Goal: Information Seeking & Learning: Understand process/instructions

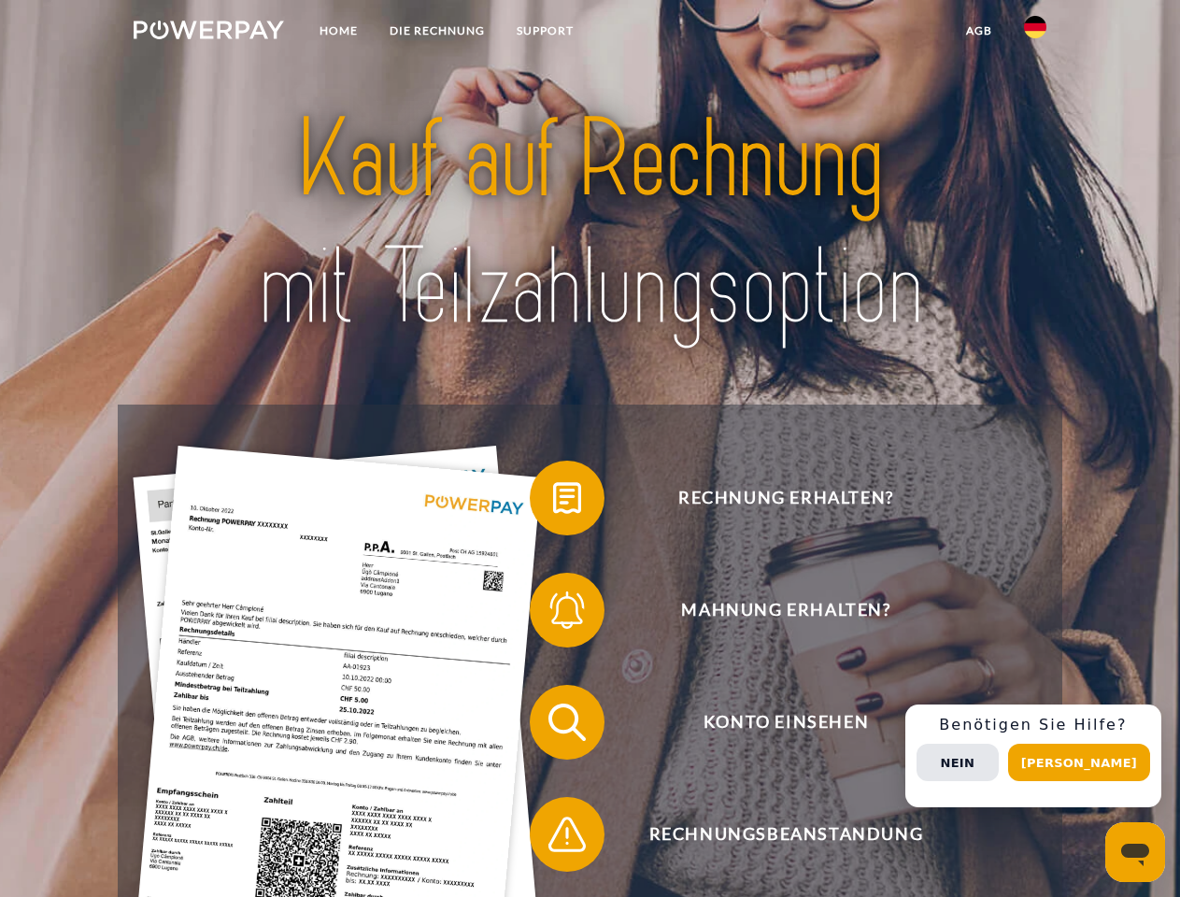
click at [208, 33] on img at bounding box center [209, 30] width 150 height 19
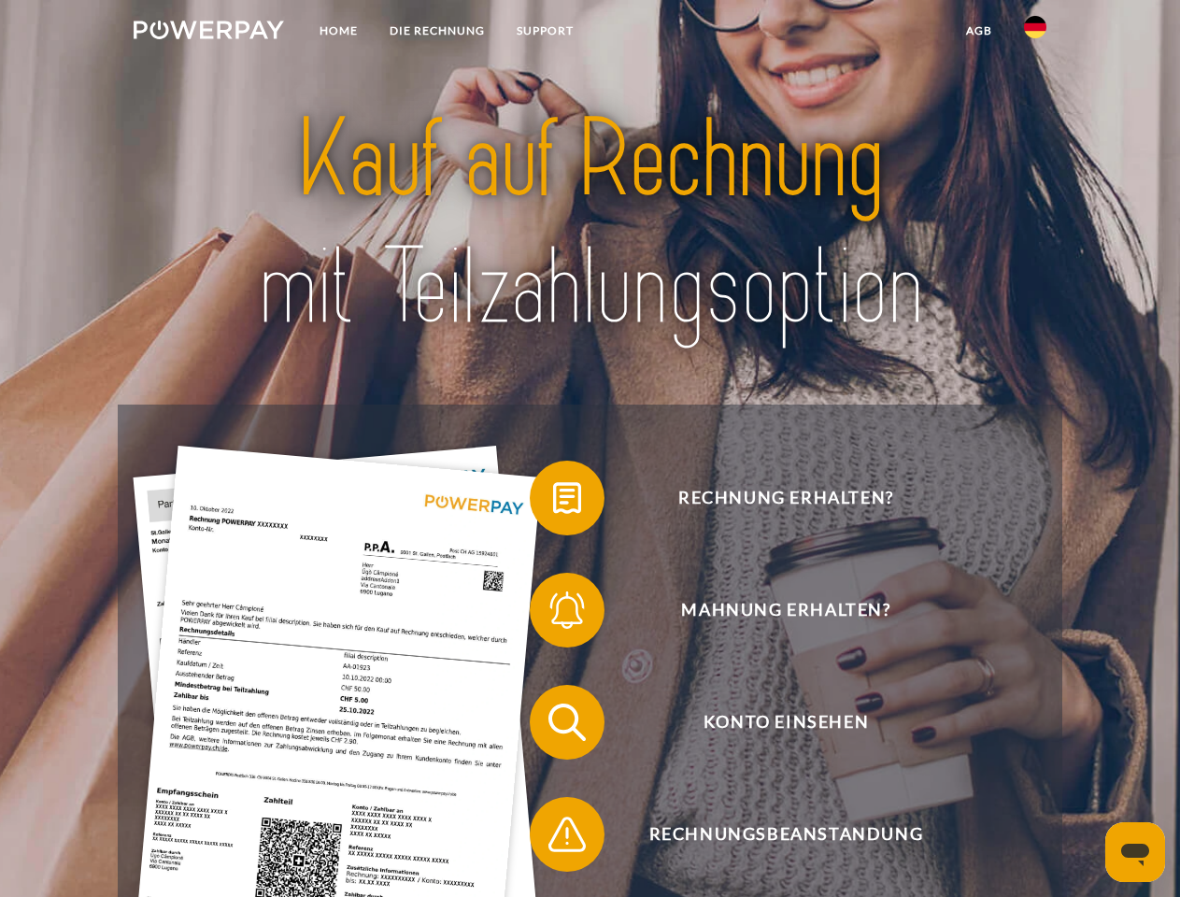
click at [1035, 33] on img at bounding box center [1035, 27] width 22 height 22
click at [978, 31] on link "agb" at bounding box center [979, 31] width 58 height 34
click at [553, 502] on span at bounding box center [538, 497] width 93 height 93
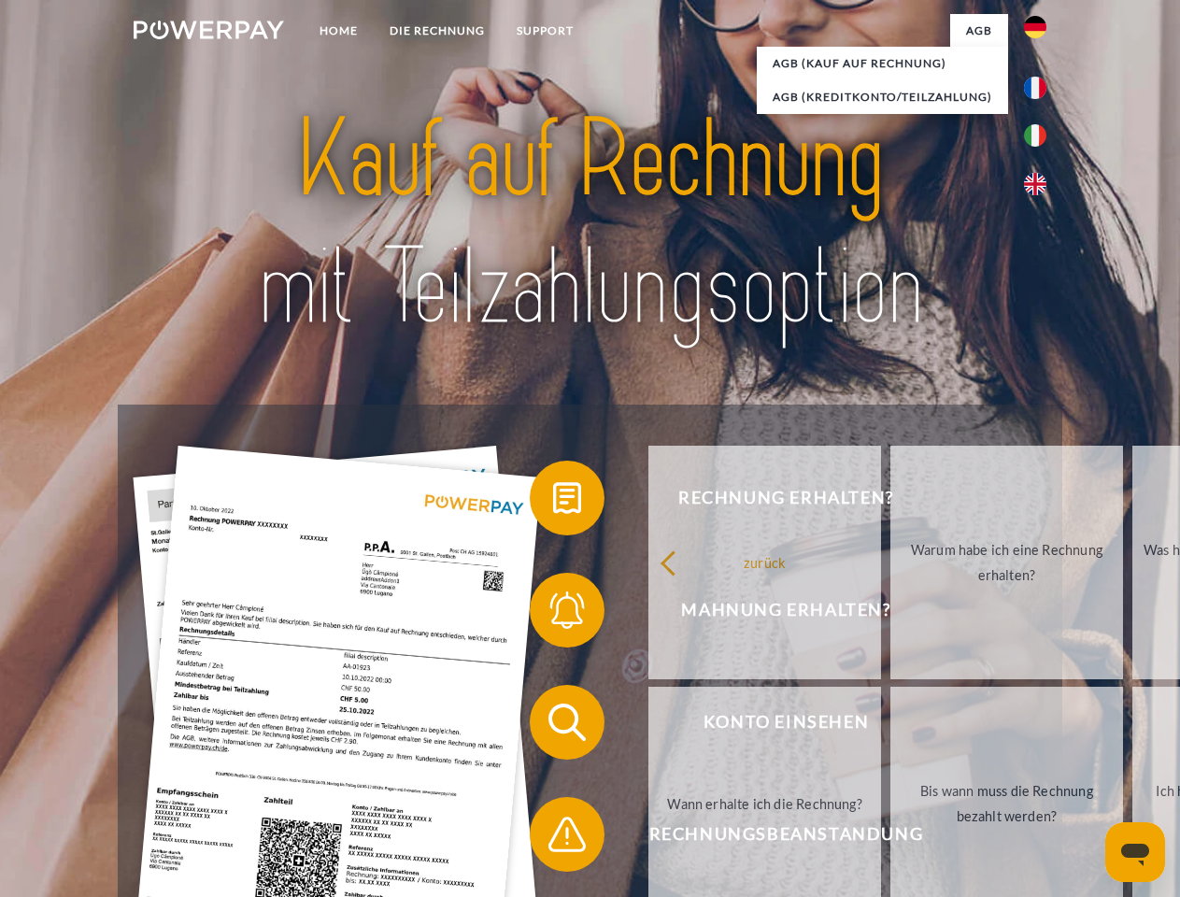
click at [553, 614] on span at bounding box center [538, 609] width 93 height 93
click at [891, 726] on link "Bis wann muss die Rechnung bezahlt werden?" at bounding box center [1007, 804] width 233 height 234
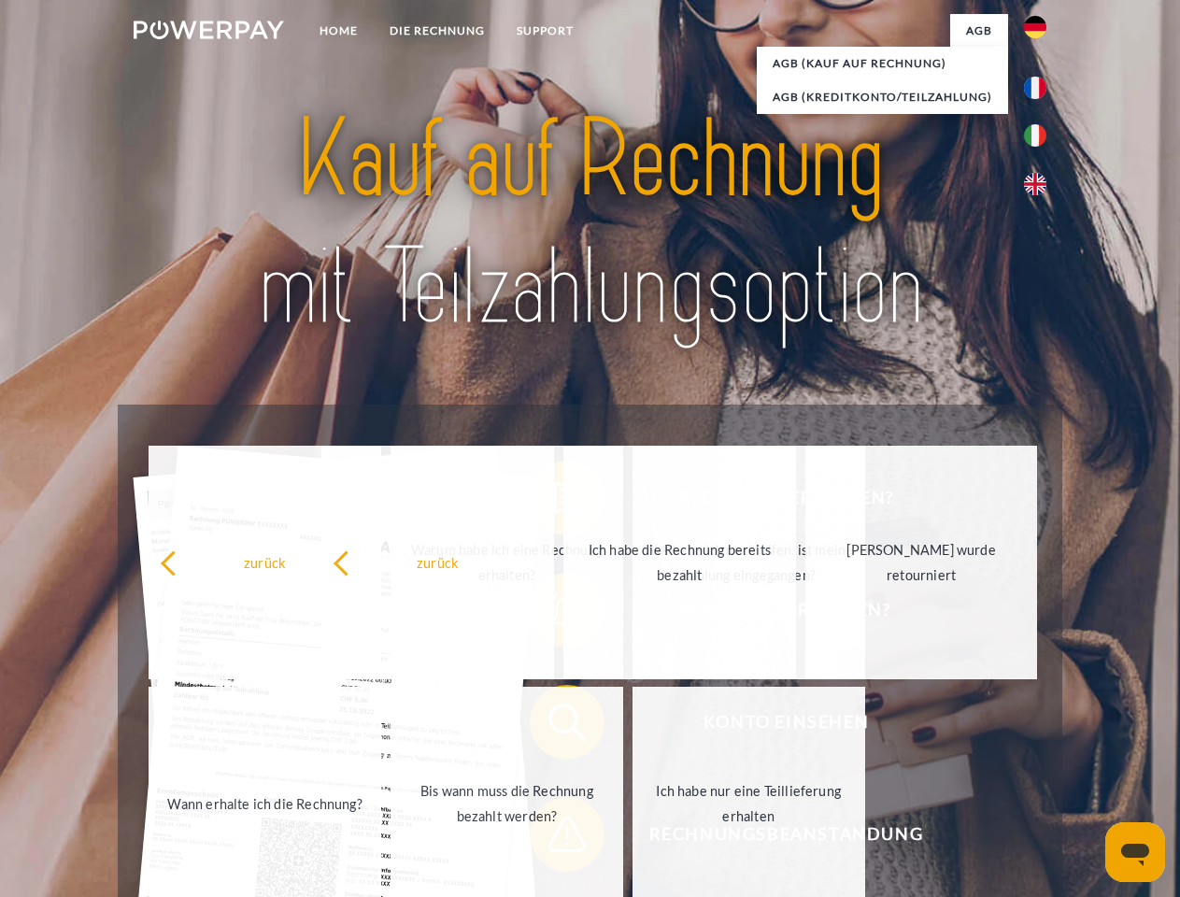
click at [553, 838] on span at bounding box center [538, 834] width 93 height 93
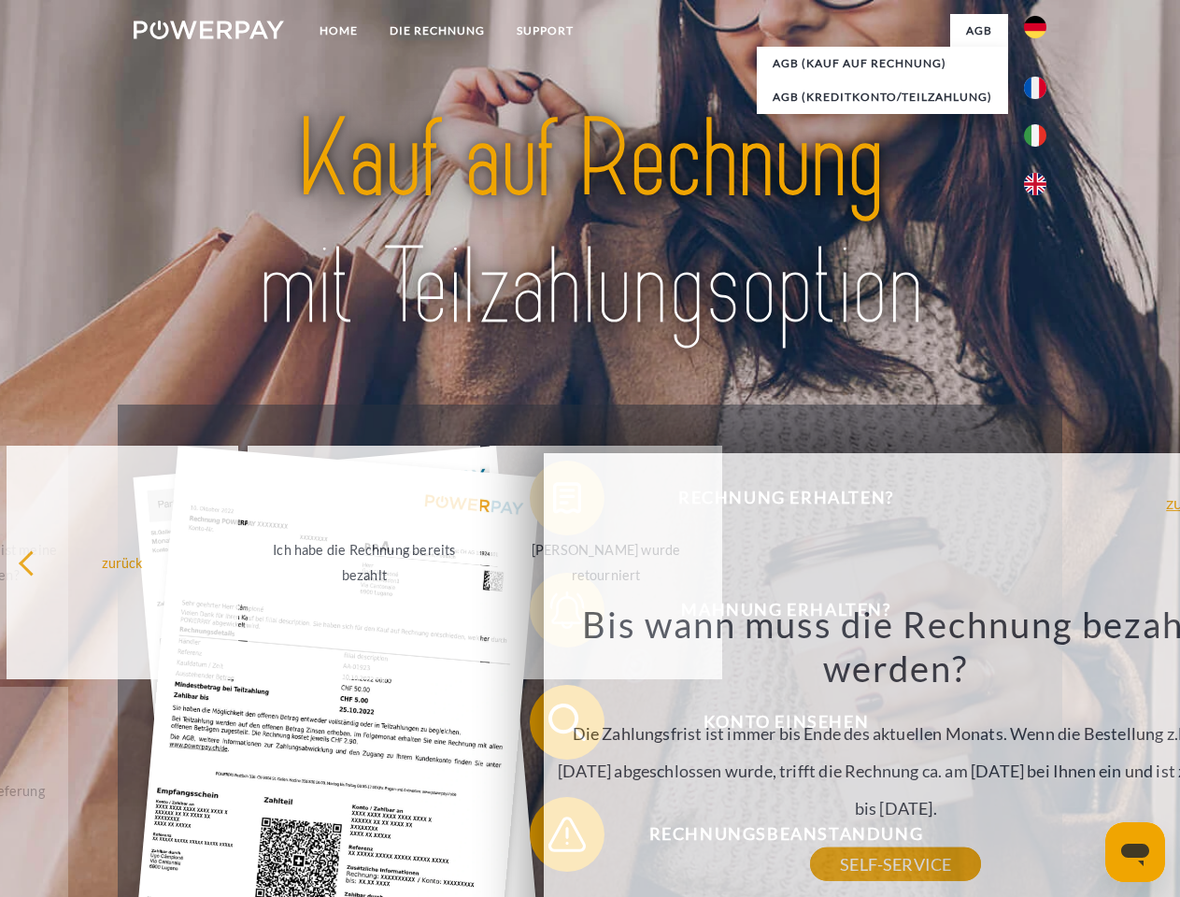
click at [1040, 756] on div "Rechnung erhalten? Mahnung erhalten? Konto einsehen" at bounding box center [590, 779] width 944 height 748
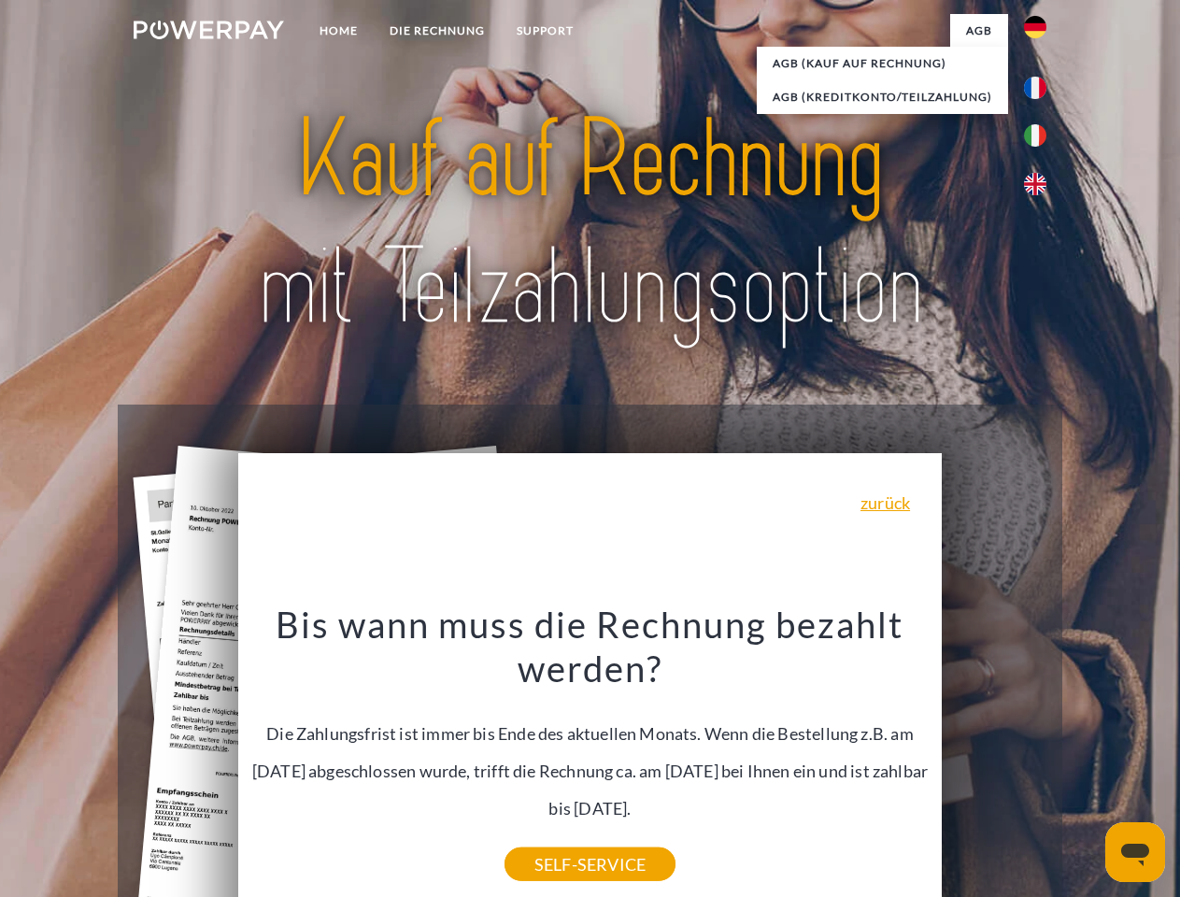
click at [994, 760] on span "Konto einsehen" at bounding box center [786, 722] width 458 height 75
click at [1086, 763] on header "Home DIE RECHNUNG SUPPORT" at bounding box center [590, 645] width 1180 height 1290
